Goal: Information Seeking & Learning: Learn about a topic

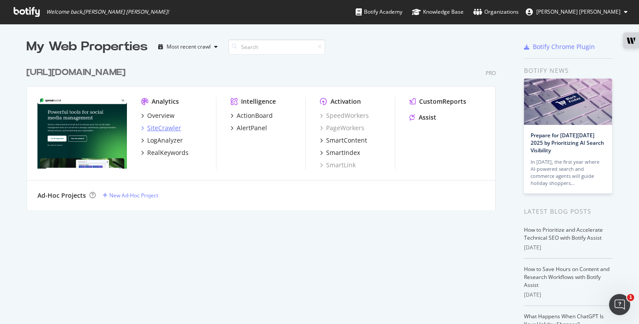
click at [164, 127] on div "SiteCrawler" at bounding box center [164, 127] width 34 height 9
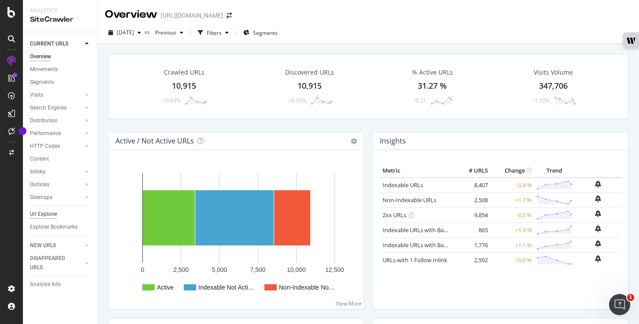
click at [42, 212] on div "Url Explorer" at bounding box center [43, 213] width 27 height 9
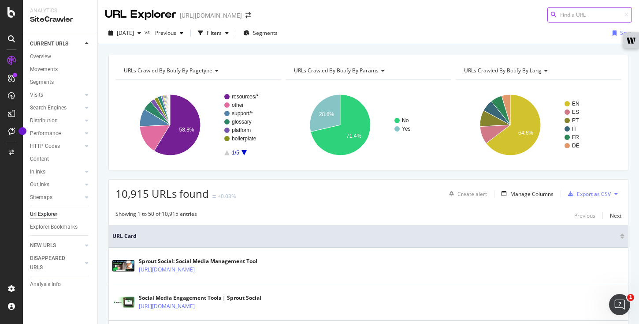
paste input "[URL][DOMAIN_NAME]"
type input "[URL][DOMAIN_NAME]"
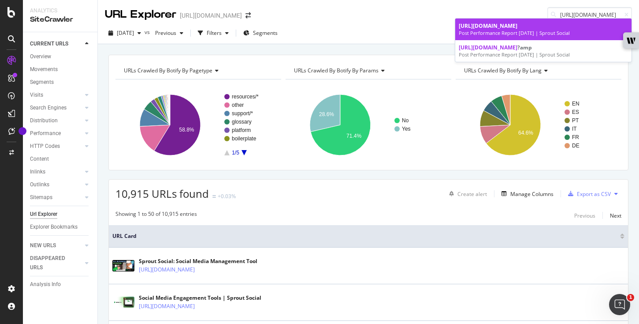
scroll to position [0, 0]
click at [496, 30] on span "[URL][DOMAIN_NAME]" at bounding box center [488, 25] width 59 height 7
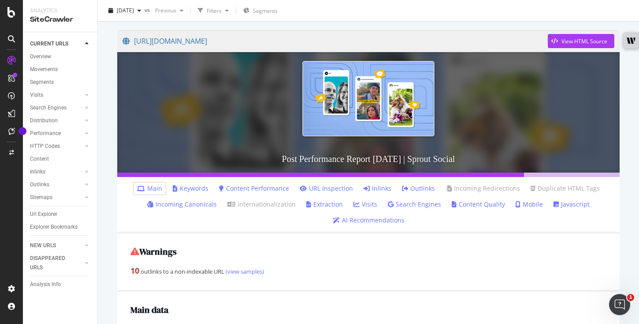
scroll to position [101, 0]
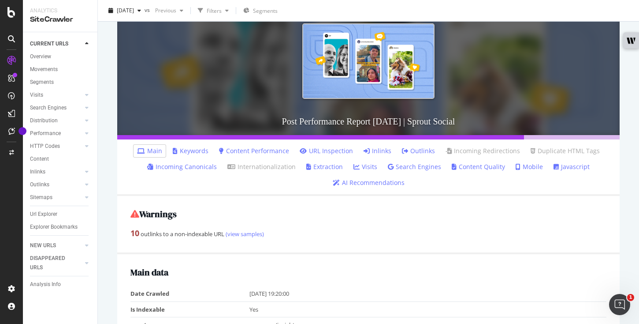
click at [375, 149] on link "Inlinks" at bounding box center [378, 150] width 28 height 9
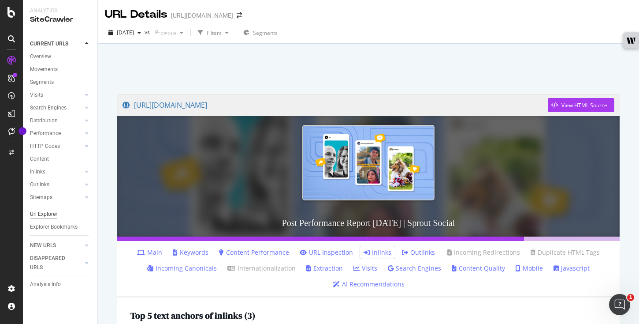
click at [50, 211] on div "Url Explorer" at bounding box center [43, 213] width 27 height 9
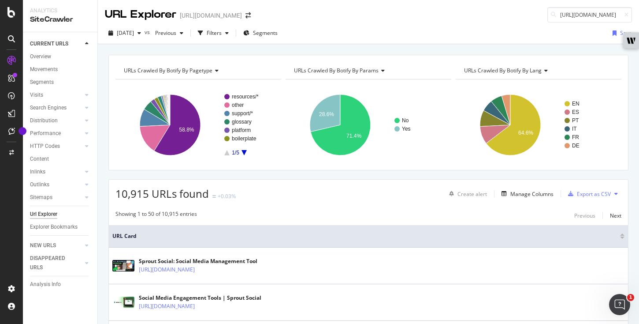
scroll to position [0, 114]
type input "[URL][DOMAIN_NAME]"
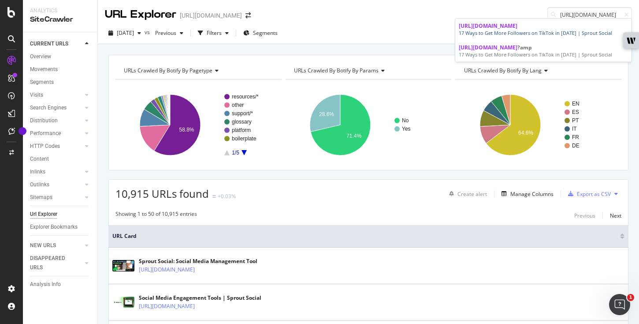
scroll to position [0, 0]
click at [518, 29] on span "[URL][DOMAIN_NAME]" at bounding box center [488, 25] width 59 height 7
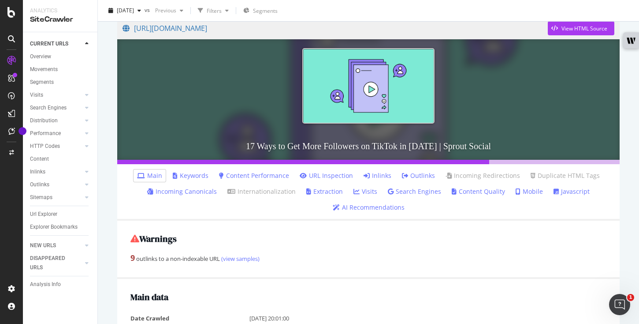
scroll to position [208, 0]
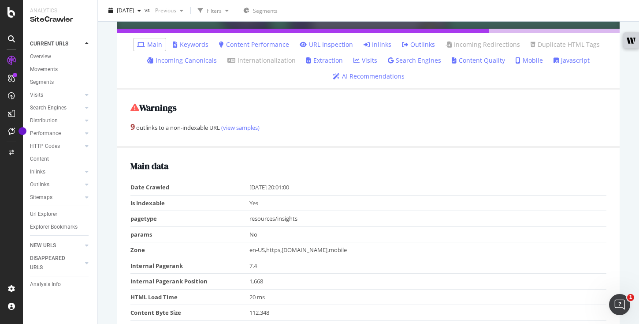
click at [378, 42] on link "Inlinks" at bounding box center [378, 44] width 28 height 9
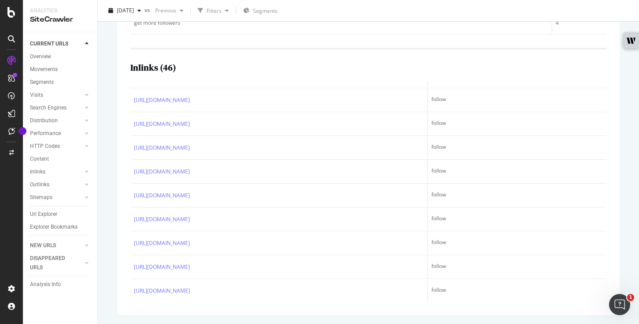
scroll to position [300, 0]
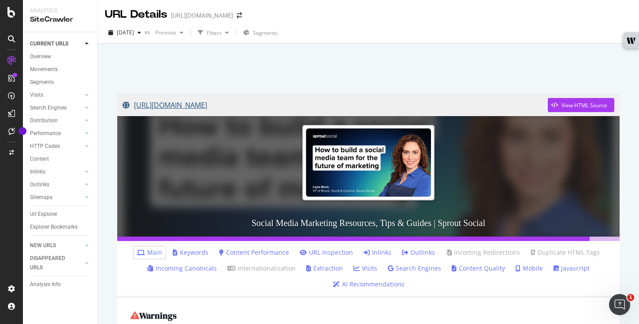
click at [270, 109] on link "[URL][DOMAIN_NAME]" at bounding box center [335, 105] width 425 height 22
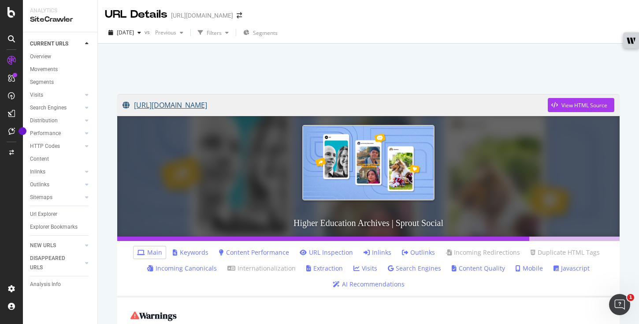
click at [260, 103] on link "[URL][DOMAIN_NAME]" at bounding box center [335, 105] width 425 height 22
click at [239, 106] on link "[URL][DOMAIN_NAME]" at bounding box center [335, 105] width 425 height 22
